Goal: Information Seeking & Learning: Learn about a topic

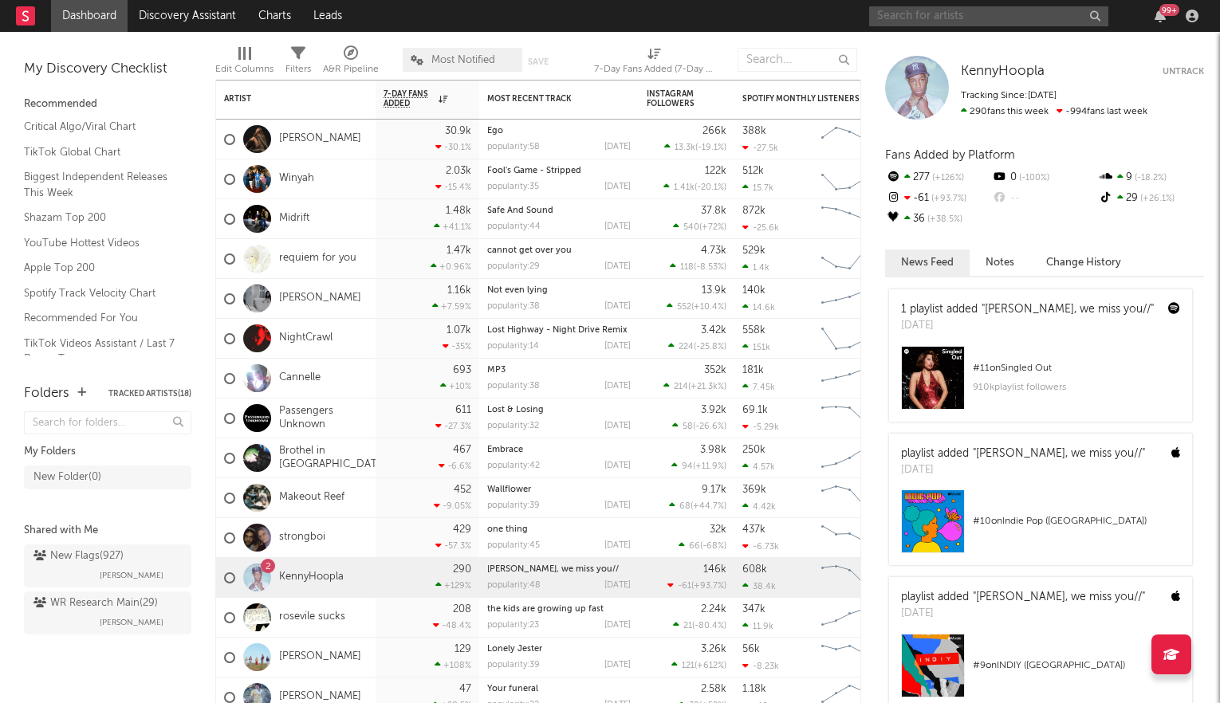
click at [917, 14] on input "text" at bounding box center [988, 16] width 239 height 20
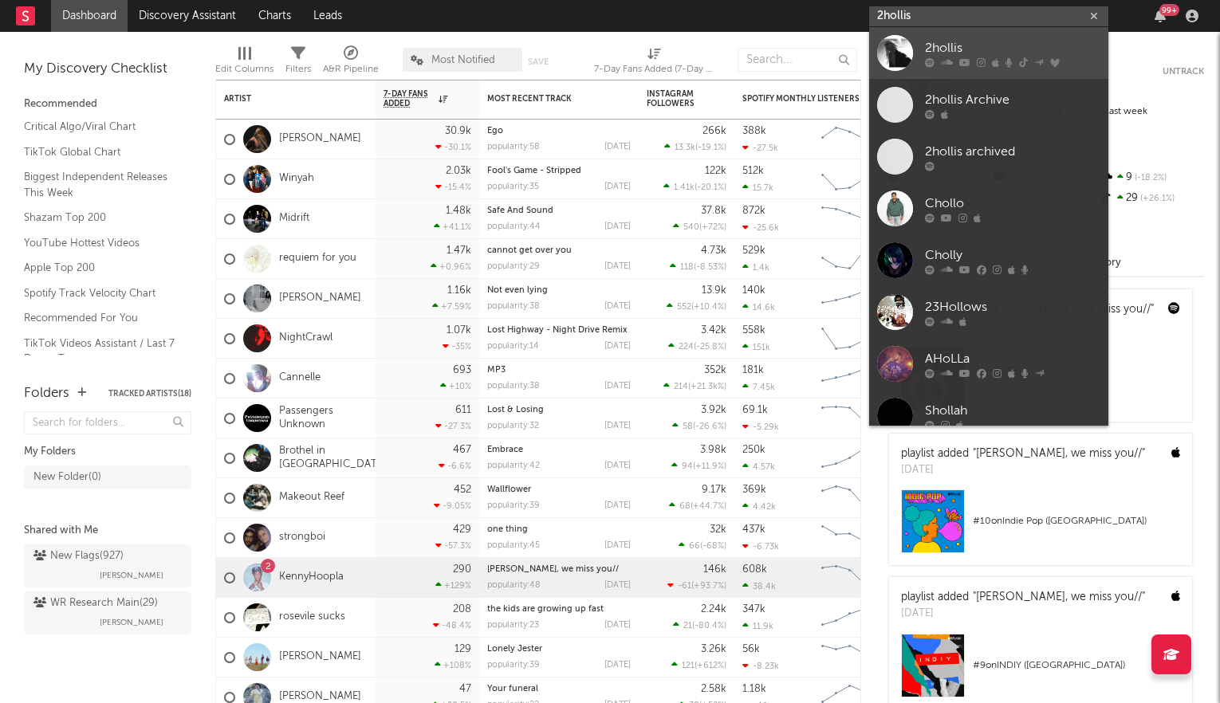
type input "2hollis"
click at [978, 48] on div "2hollis" at bounding box center [1012, 47] width 175 height 19
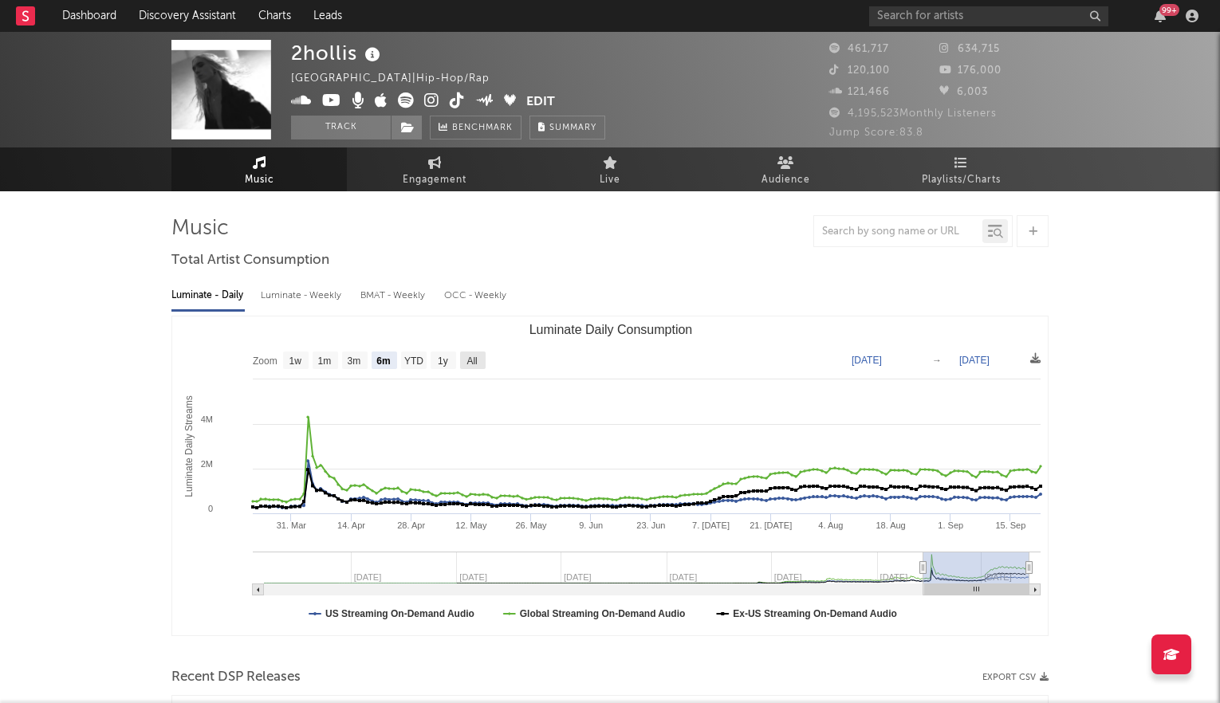
click at [473, 359] on text "All" at bounding box center [471, 360] width 10 height 11
select select "All"
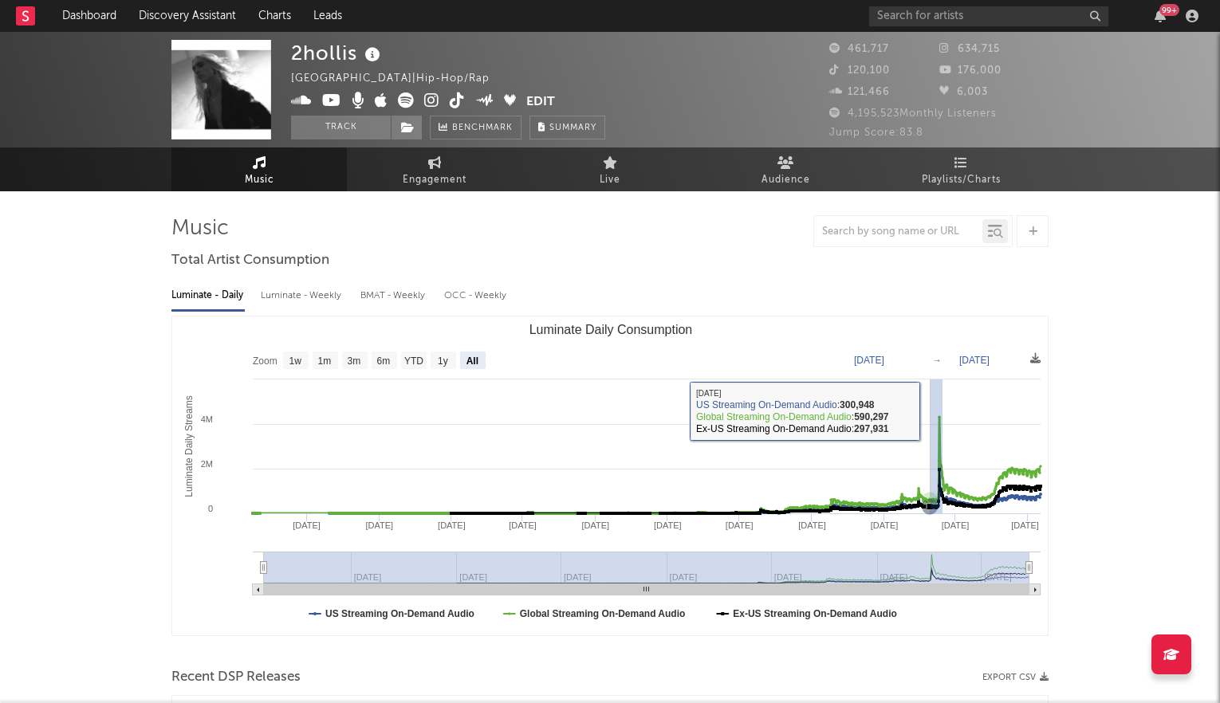
drag, startPoint x: 942, startPoint y: 410, endPoint x: 930, endPoint y: 410, distance: 12.0
type input "[DATE]"
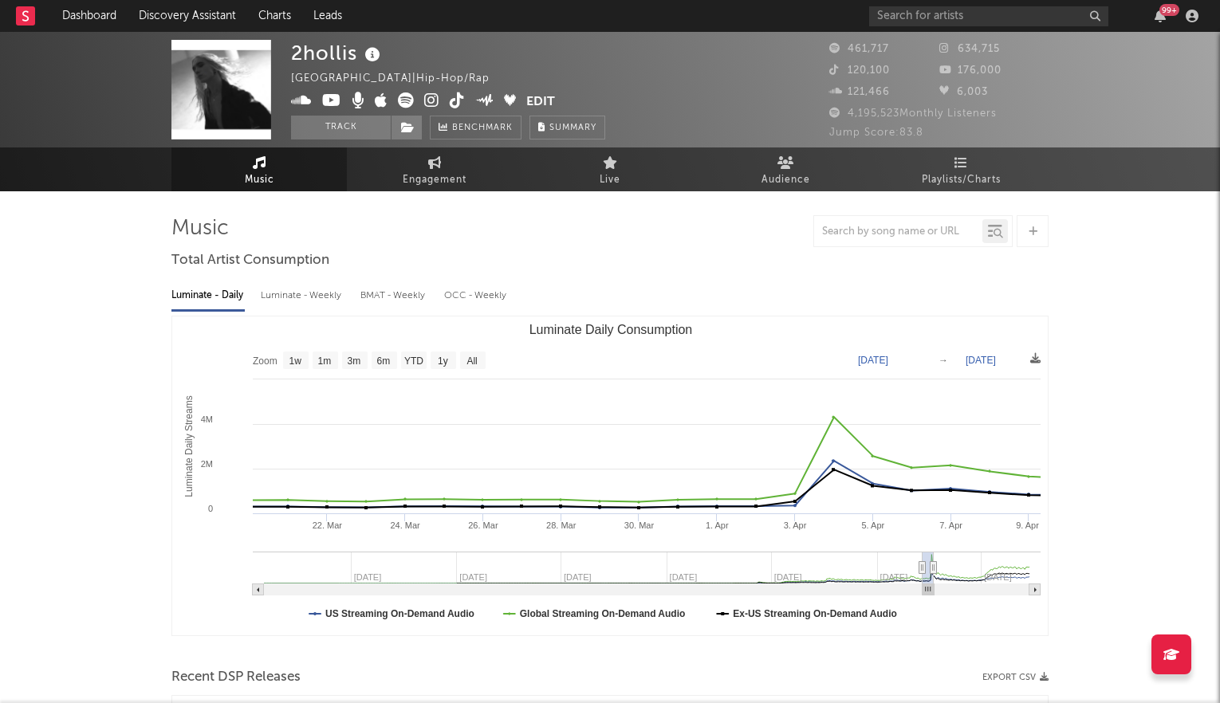
click at [433, 104] on icon at bounding box center [431, 100] width 15 height 16
